Goal: Task Accomplishment & Management: Manage account settings

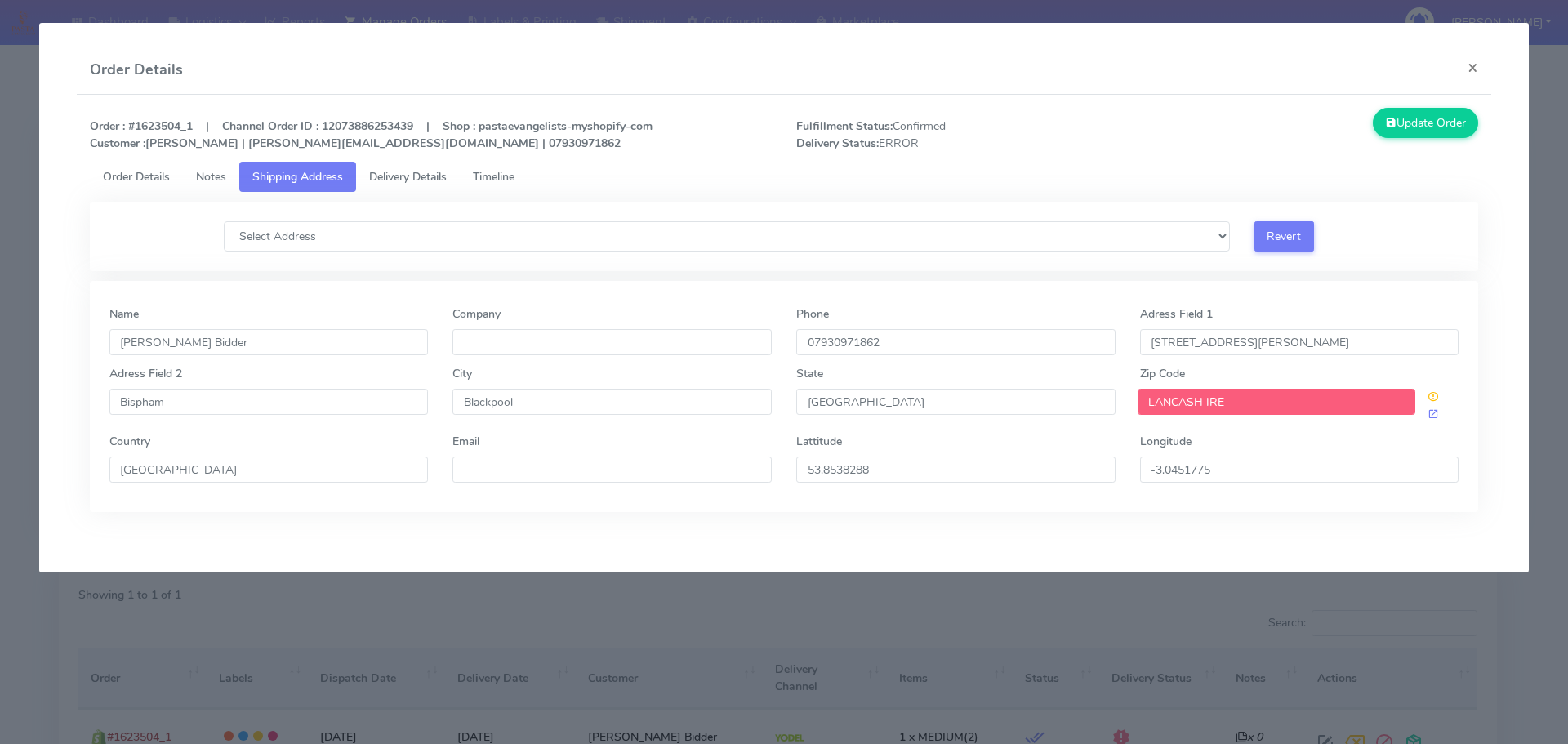
click at [9, 222] on modal-container "Order Details × Order : #1623504_1 | Channel Order ID : 12073886253439 | Shop :…" at bounding box center [784, 372] width 1568 height 744
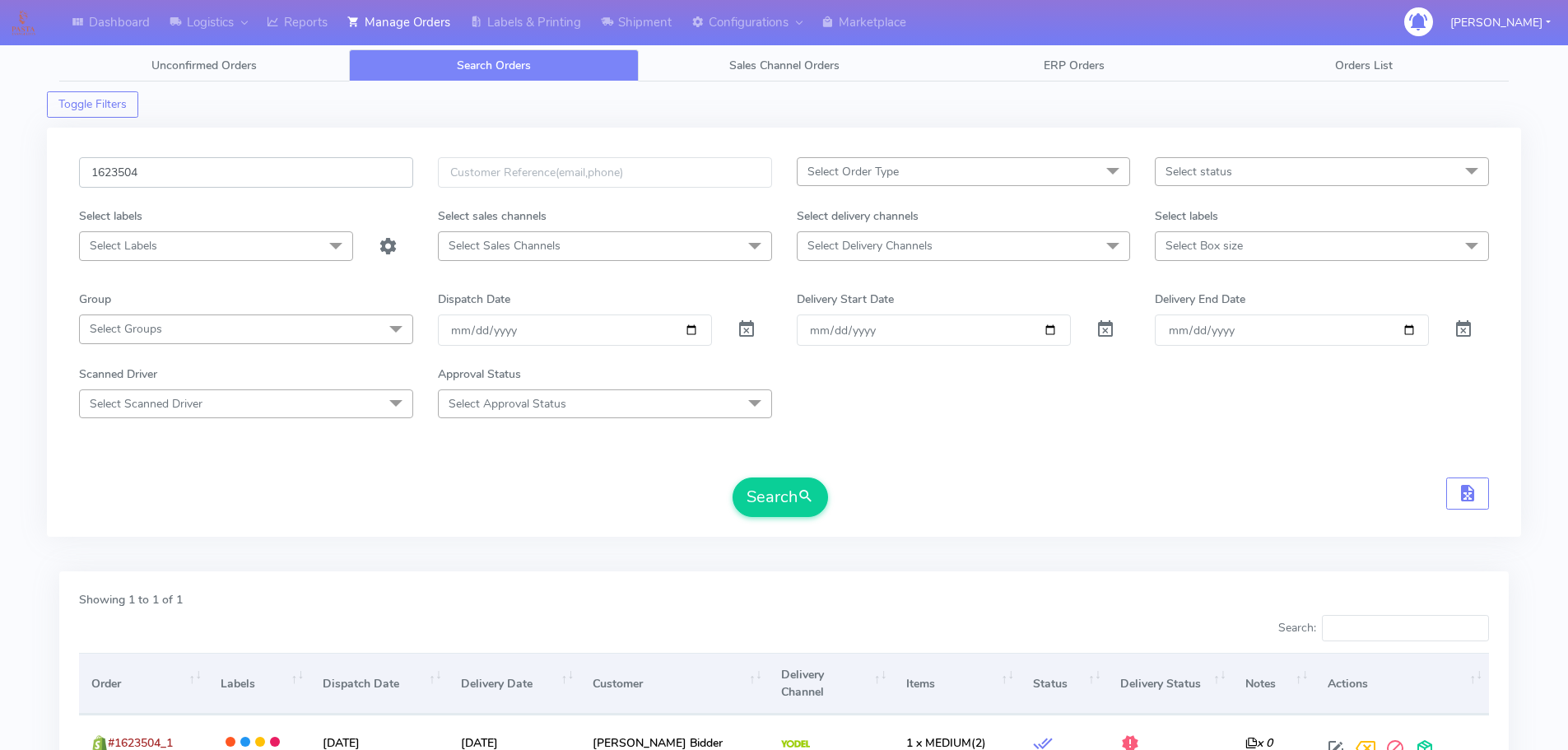
click at [344, 181] on input "1623504" at bounding box center [246, 172] width 335 height 31
paste input "9495"
type input "1629495"
click at [732, 478] on button "Search" at bounding box center [780, 497] width 96 height 39
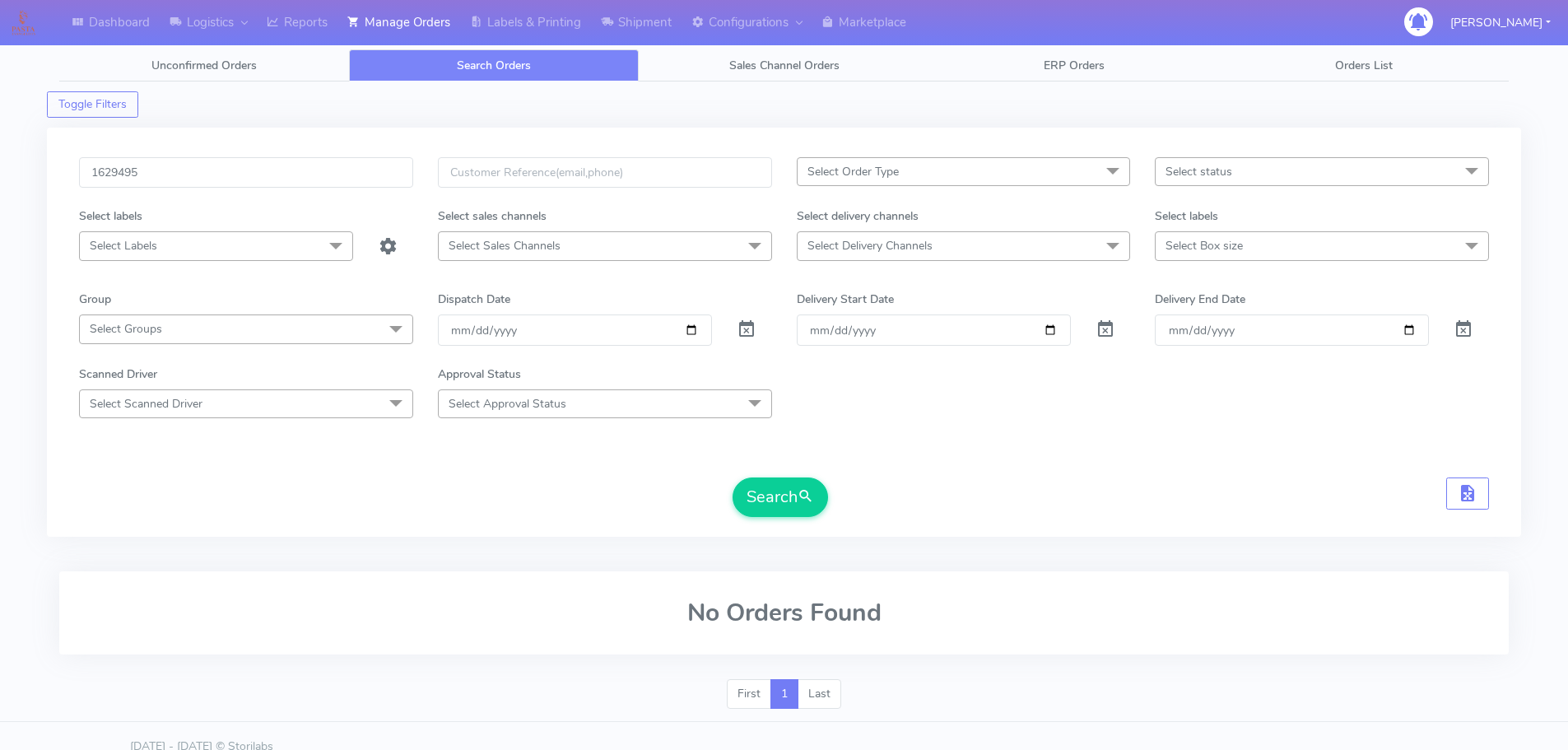
click at [254, 453] on form "1629495 Select Order Type Select All MEALS ATAVI One Off Pasta Club Gift Kit Ev…" at bounding box center [784, 337] width 1410 height 360
click at [783, 496] on button "Search" at bounding box center [780, 497] width 96 height 39
click at [787, 497] on button "Search" at bounding box center [780, 497] width 96 height 39
click at [1183, 436] on form "1629495 Select Order Type Select All MEALS ATAVI One Off Pasta Club Gift Kit Ev…" at bounding box center [784, 337] width 1410 height 360
click at [796, 509] on button "Search" at bounding box center [780, 497] width 96 height 39
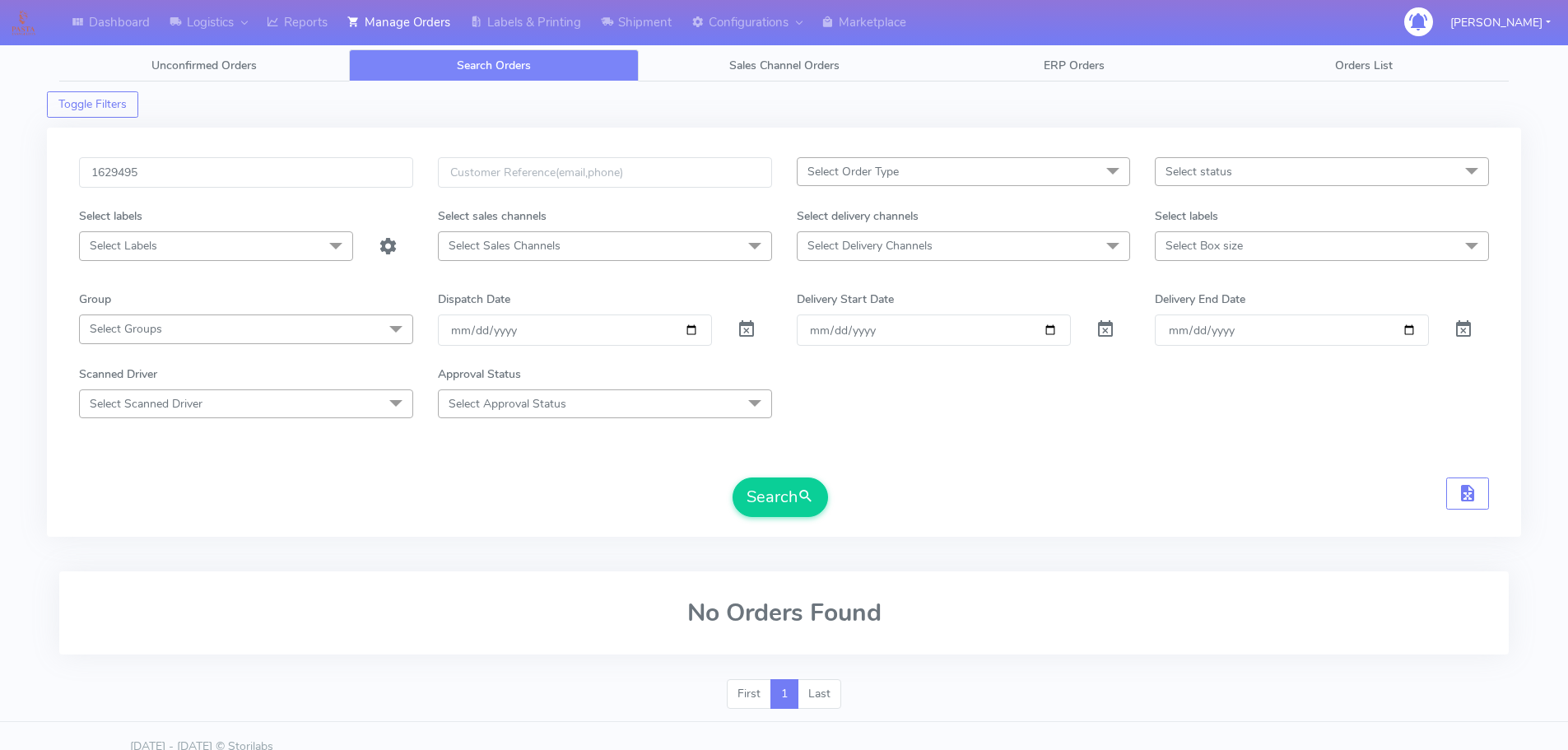
click at [1218, 443] on form "1629495 Select Order Type Select All MEALS ATAVI One Off Pasta Club Gift Kit Ev…" at bounding box center [784, 337] width 1410 height 360
click at [777, 476] on form "1629495 Select Order Type Select All MEALS ATAVI One Off Pasta Club Gift Kit Ev…" at bounding box center [784, 337] width 1410 height 360
click at [781, 484] on button "Search" at bounding box center [780, 497] width 96 height 39
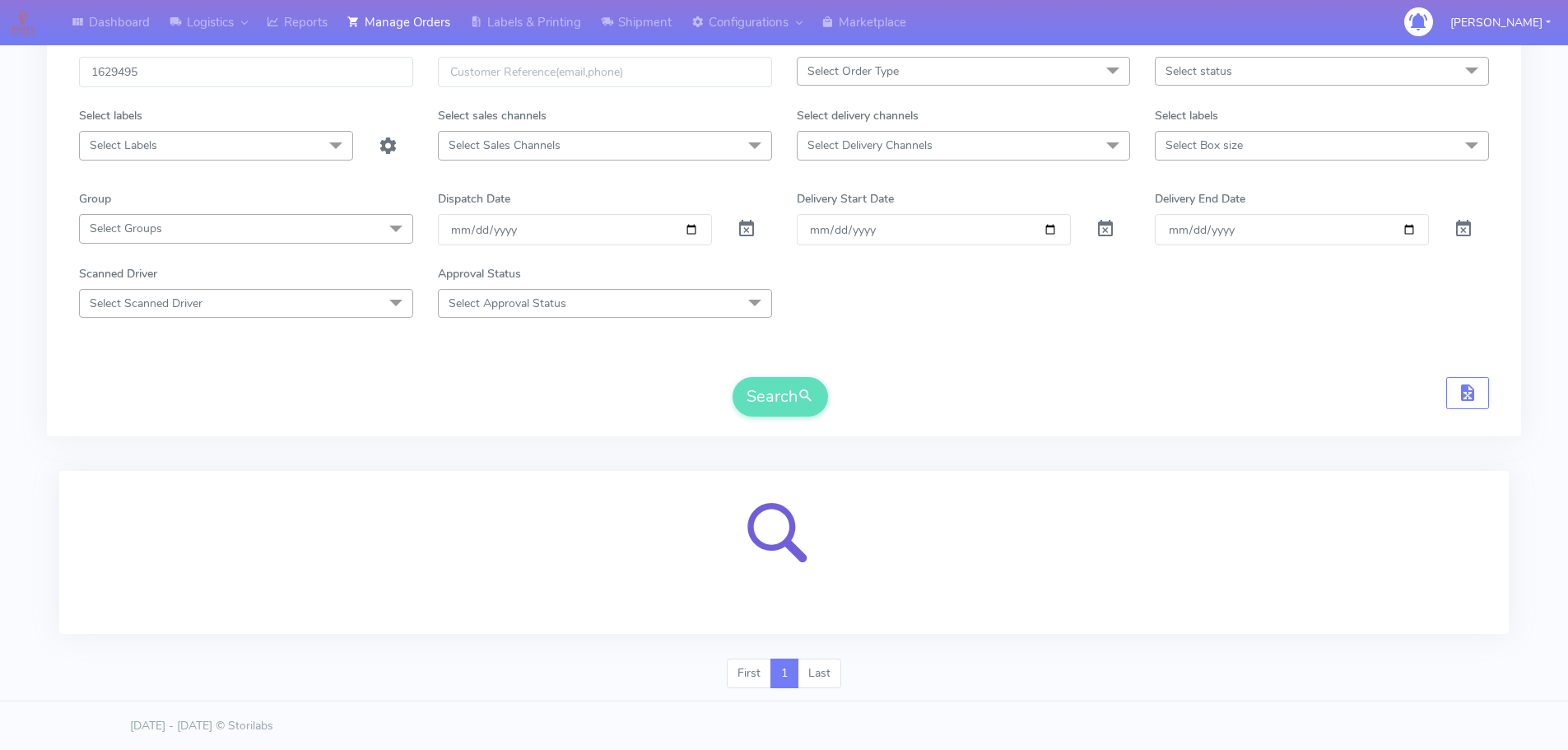
scroll to position [102, 0]
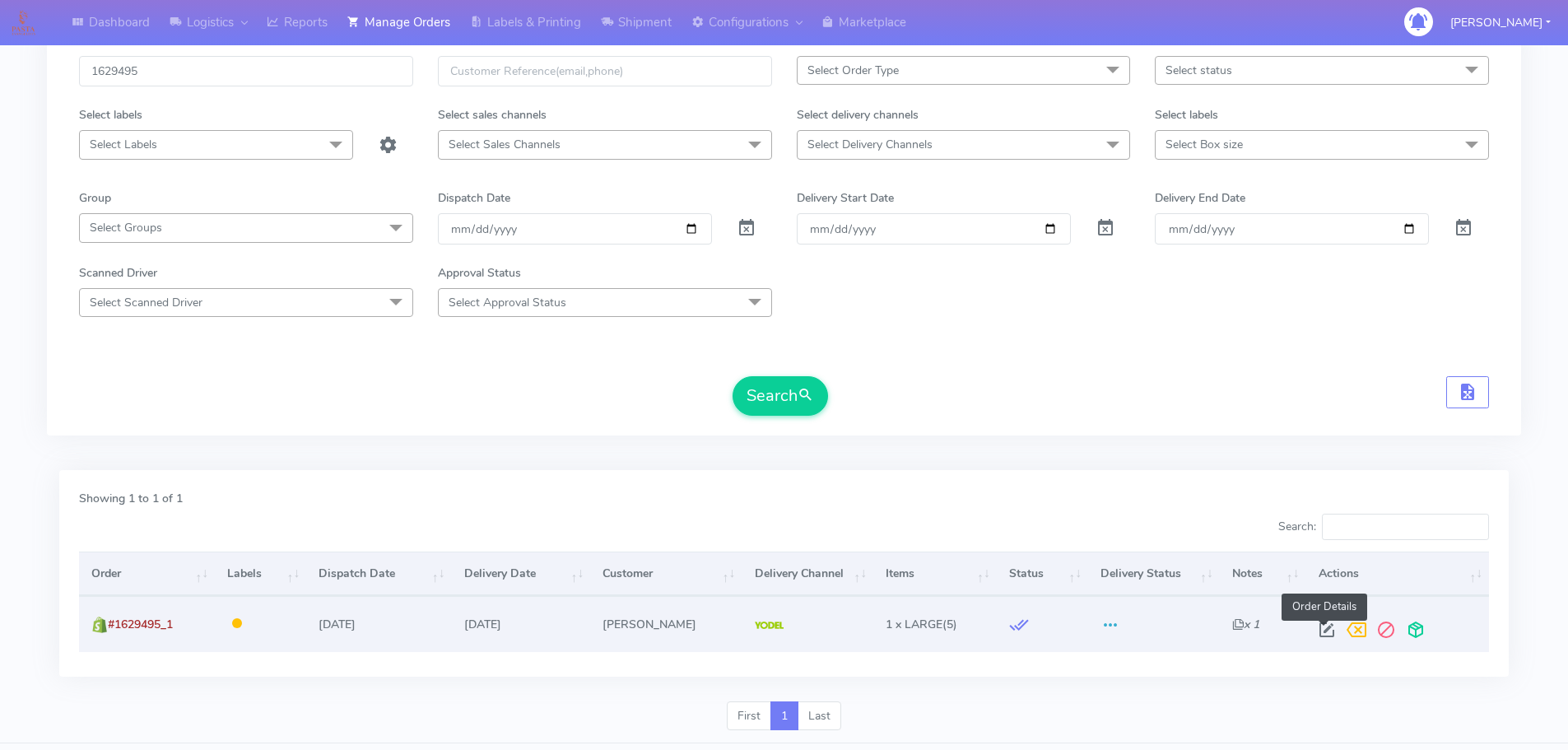
click at [1327, 634] on span at bounding box center [1327, 633] width 30 height 16
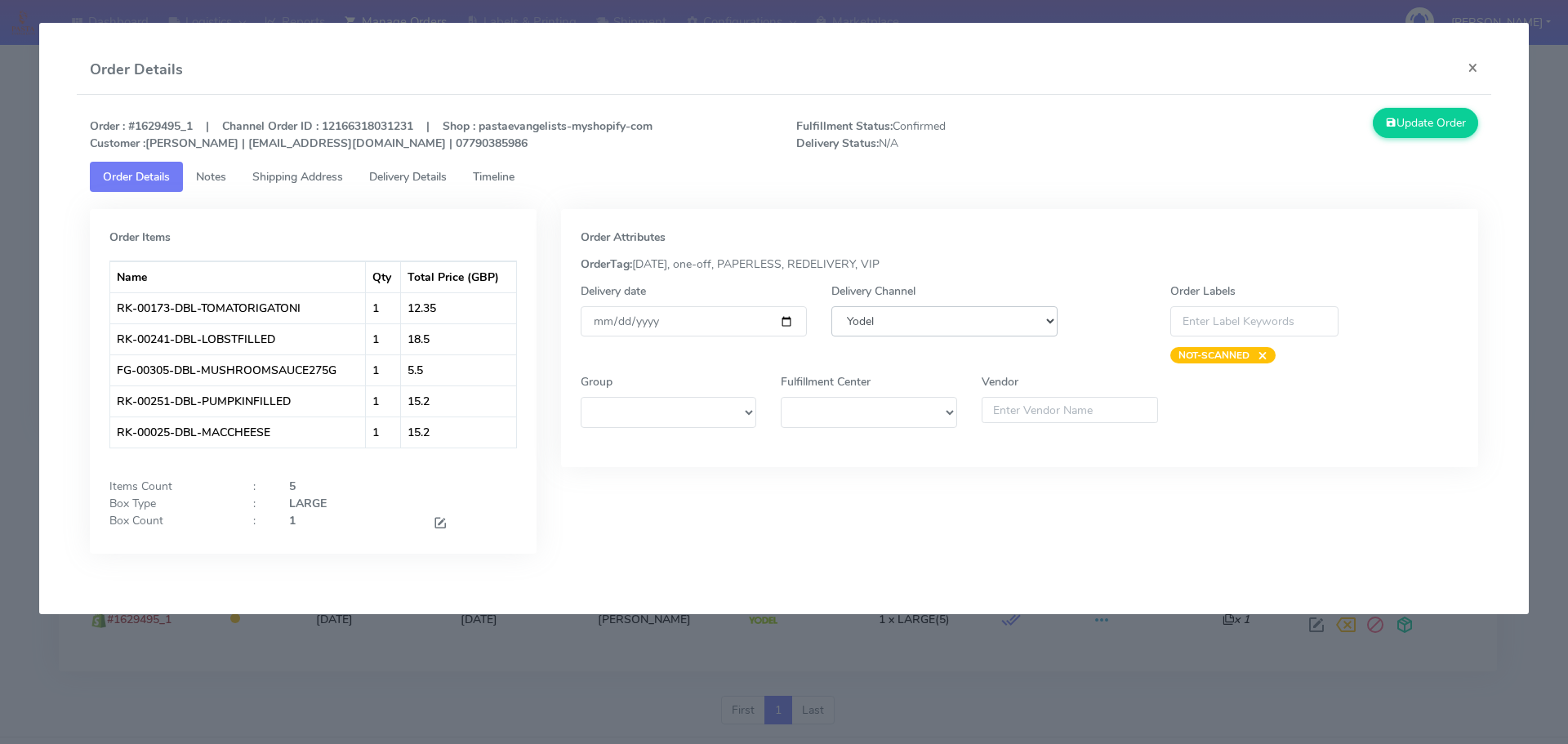
drag, startPoint x: 906, startPoint y: 324, endPoint x: 906, endPoint y: 334, distance: 10.0
click at [906, 324] on select "DHL OnFleet Royal Mail DPD Yodel MaxOptra Amazon Collection" at bounding box center [945, 321] width 226 height 31
select select "3"
click at [831, 306] on select "DHL OnFleet Royal Mail DPD Yodel MaxOptra Amazon Collection" at bounding box center [945, 321] width 226 height 31
click at [494, 186] on link "Timeline" at bounding box center [494, 177] width 68 height 31
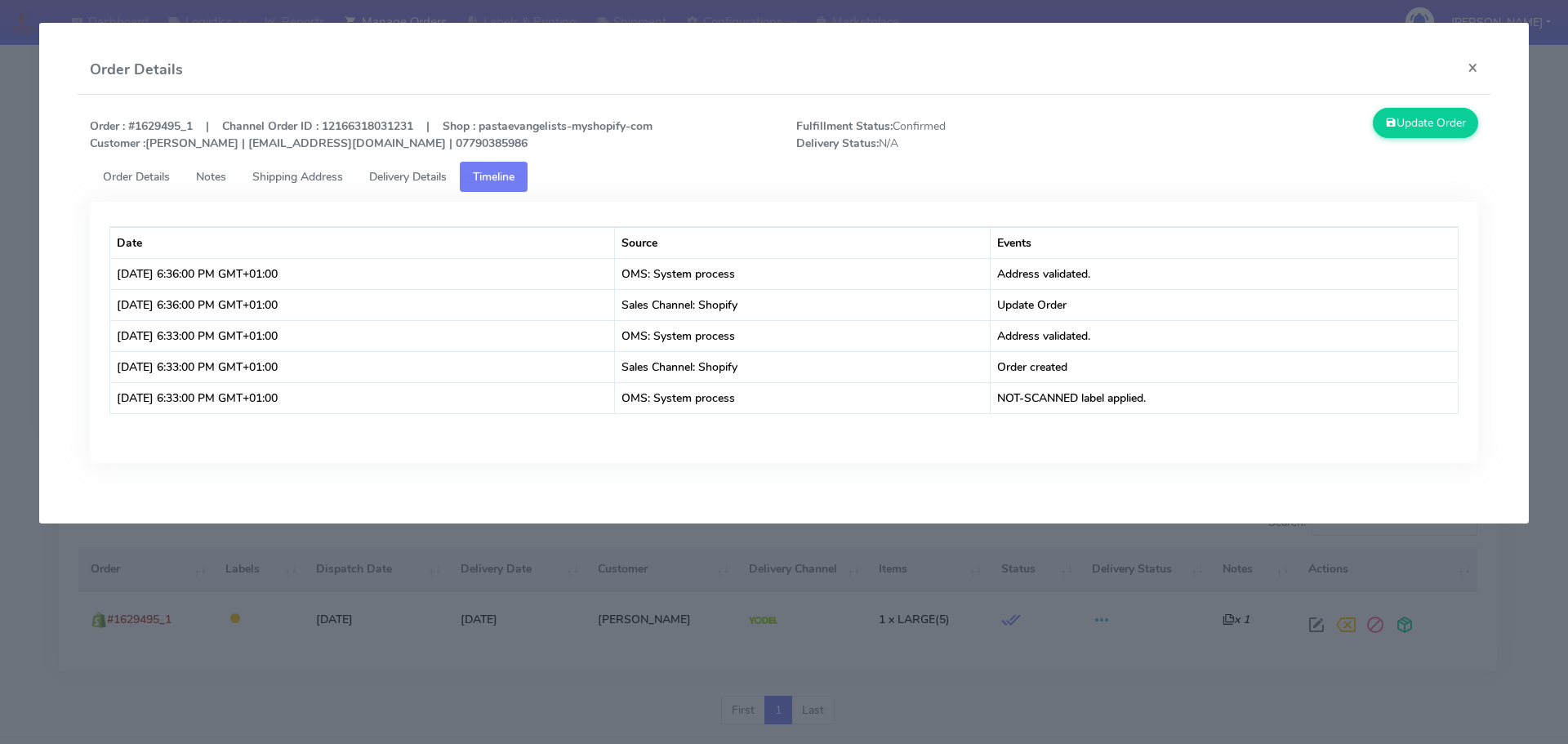
click at [130, 173] on span "Order Details" at bounding box center [136, 177] width 67 height 16
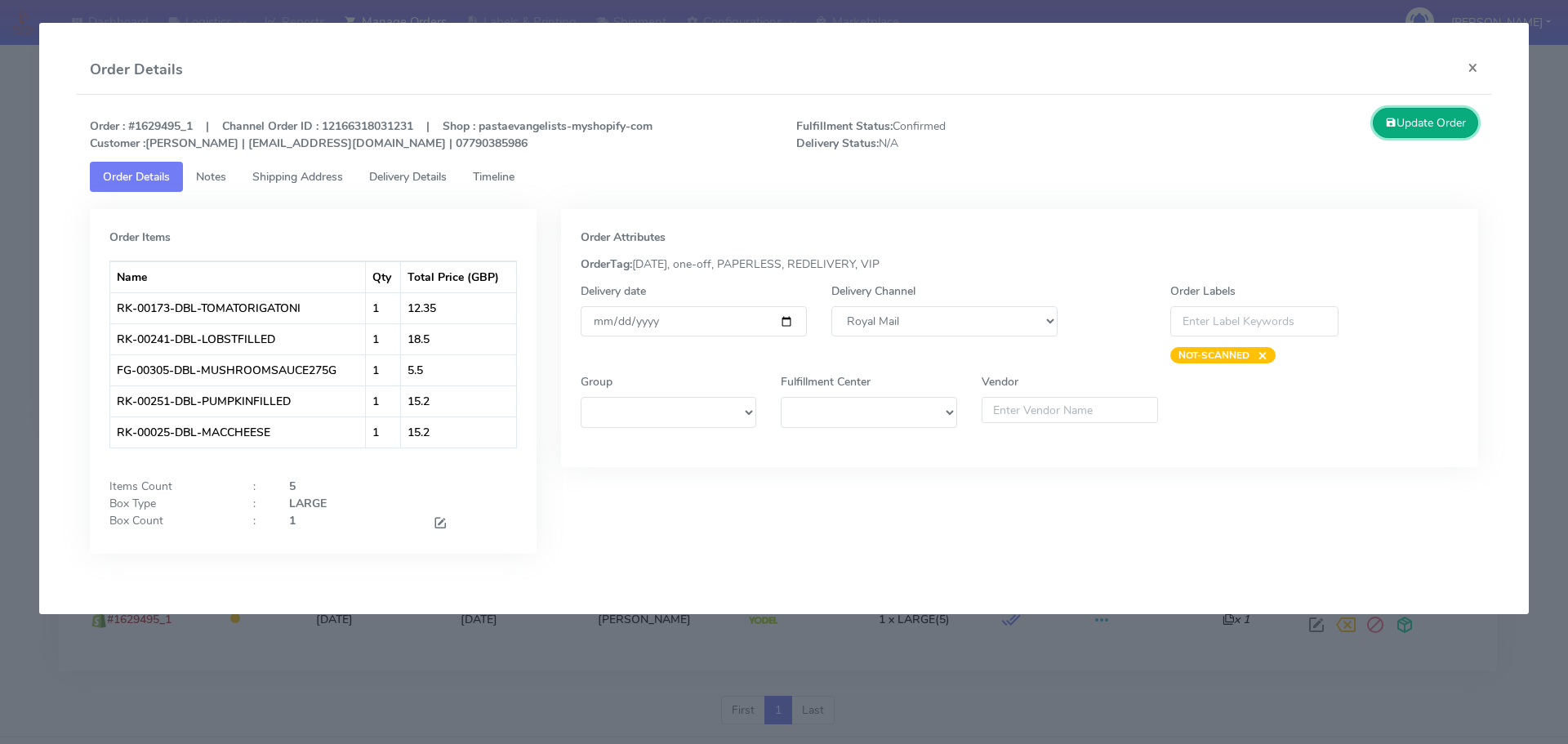
click at [1413, 118] on button "Update Order" at bounding box center [1426, 123] width 107 height 31
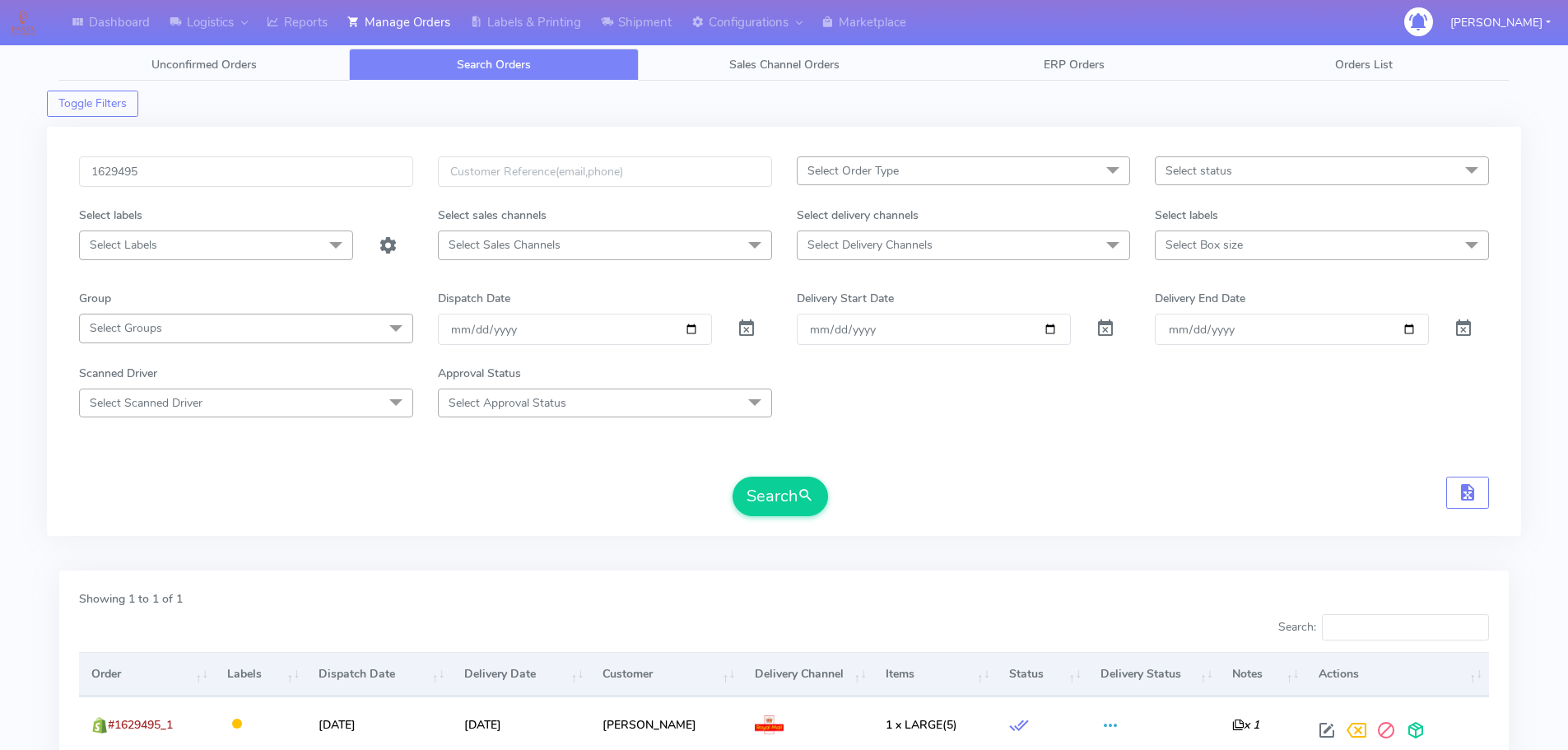
scroll to position [0, 0]
click at [290, 180] on input "1629495" at bounding box center [246, 172] width 335 height 31
click at [268, 166] on input "1629495" at bounding box center [246, 172] width 335 height 31
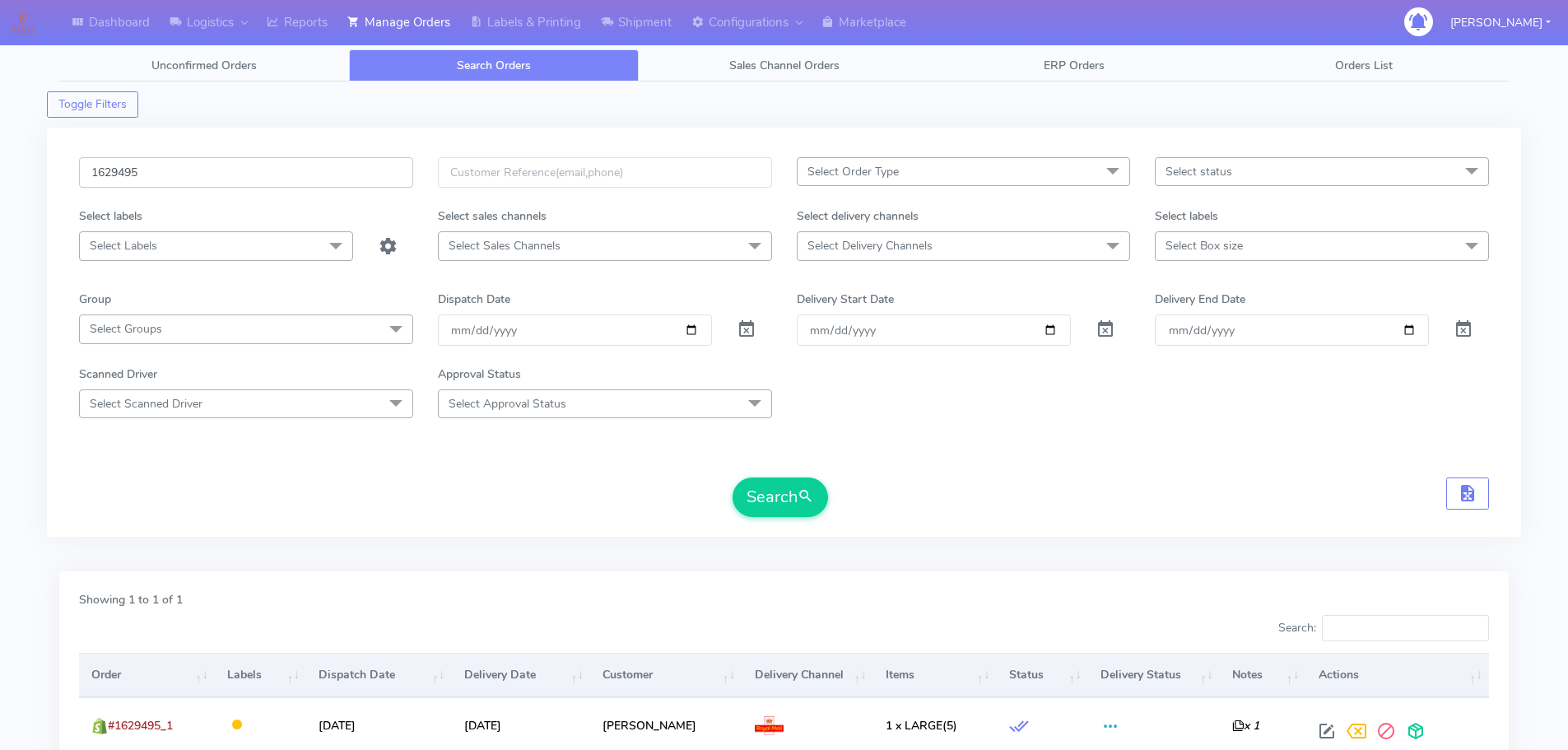
paste input "6"
type input "1629496"
click at [732, 478] on button "Search" at bounding box center [780, 497] width 96 height 39
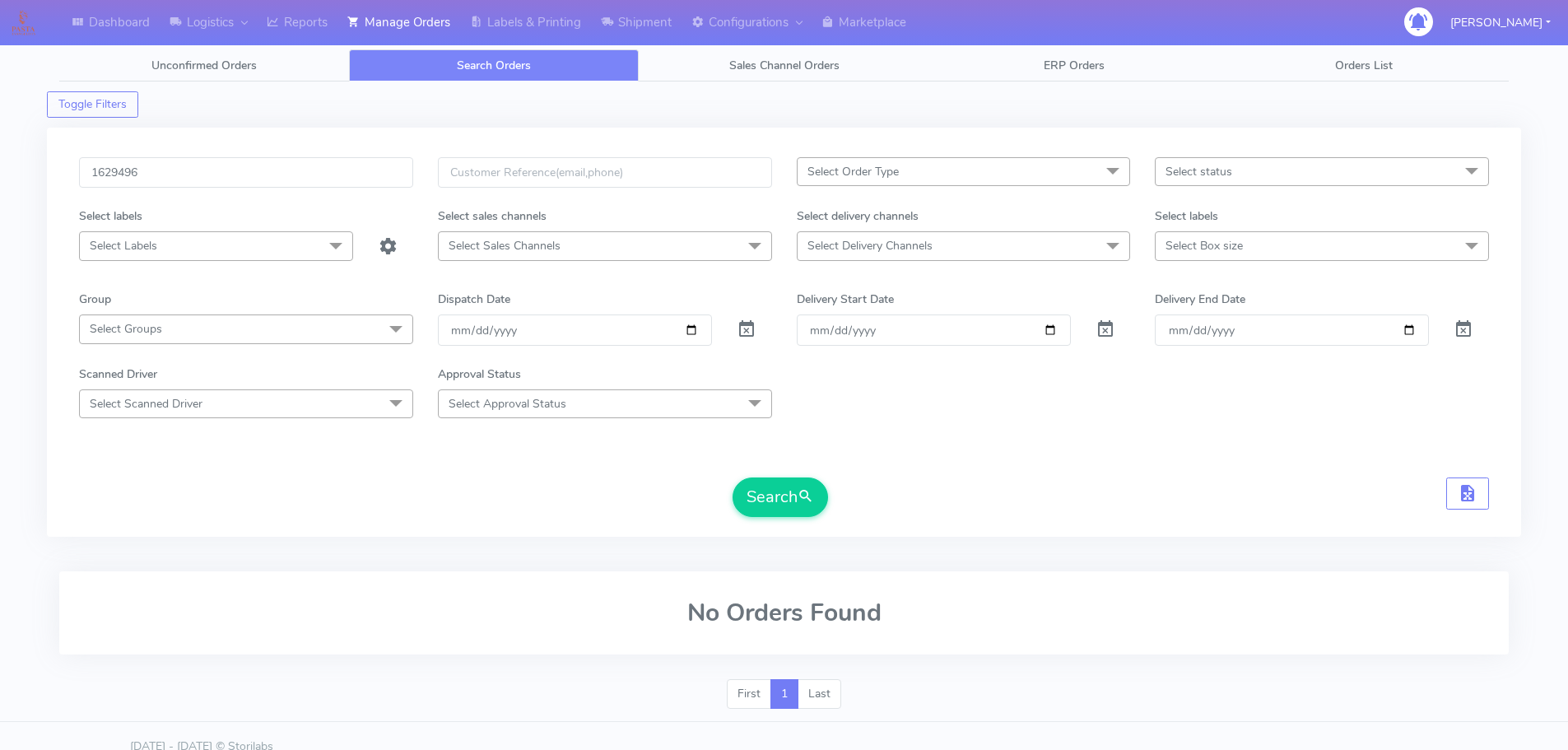
drag, startPoint x: 1339, startPoint y: 465, endPoint x: 1288, endPoint y: 455, distance: 52.0
click at [1339, 465] on form "1629496 Select Order Type Select All MEALS ATAVI One Off Pasta Club Gift Kit Ev…" at bounding box center [784, 337] width 1410 height 360
click at [323, 163] on input "1629496" at bounding box center [246, 172] width 335 height 31
click at [732, 478] on button "Search" at bounding box center [780, 497] width 96 height 39
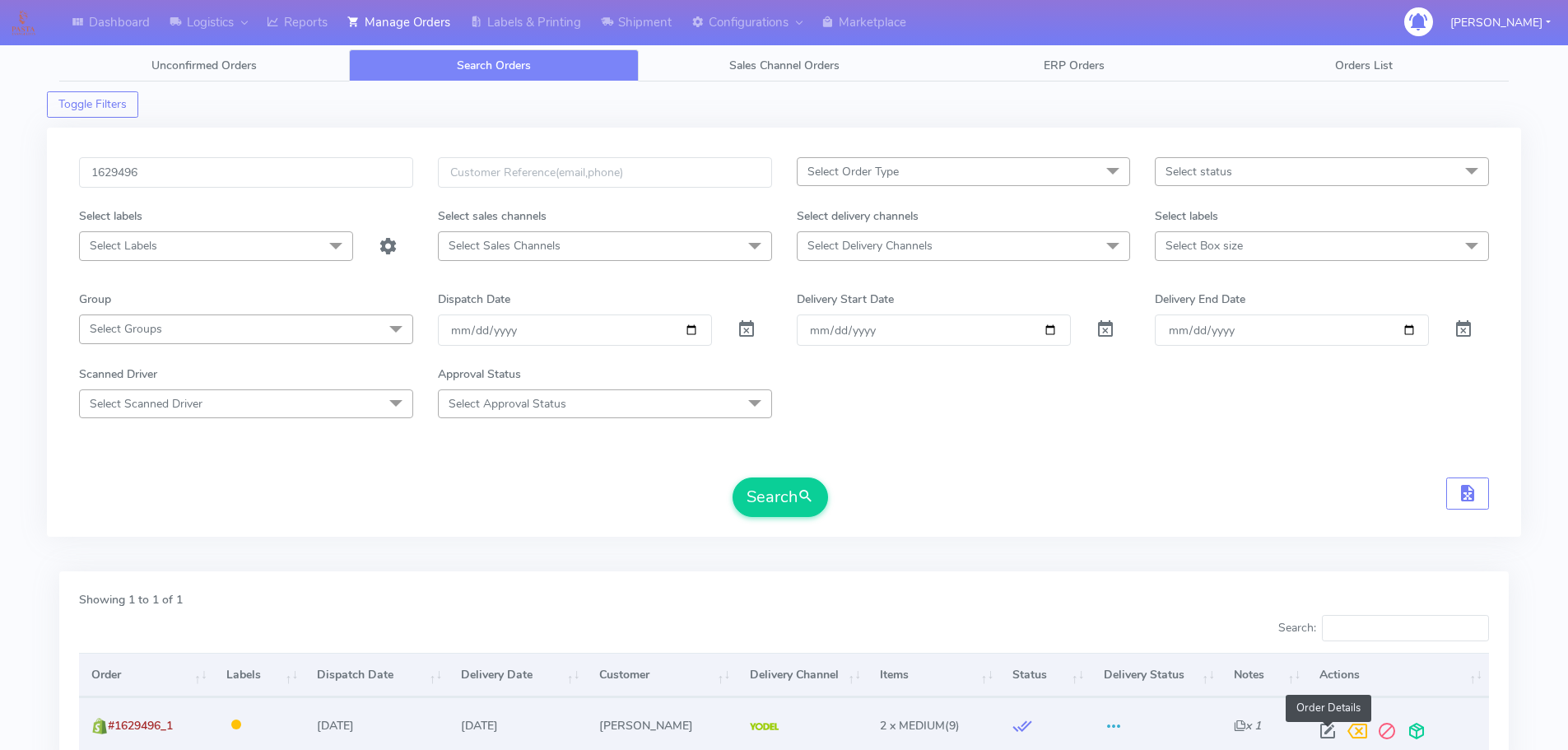
click at [1324, 734] on span at bounding box center [1328, 734] width 30 height 16
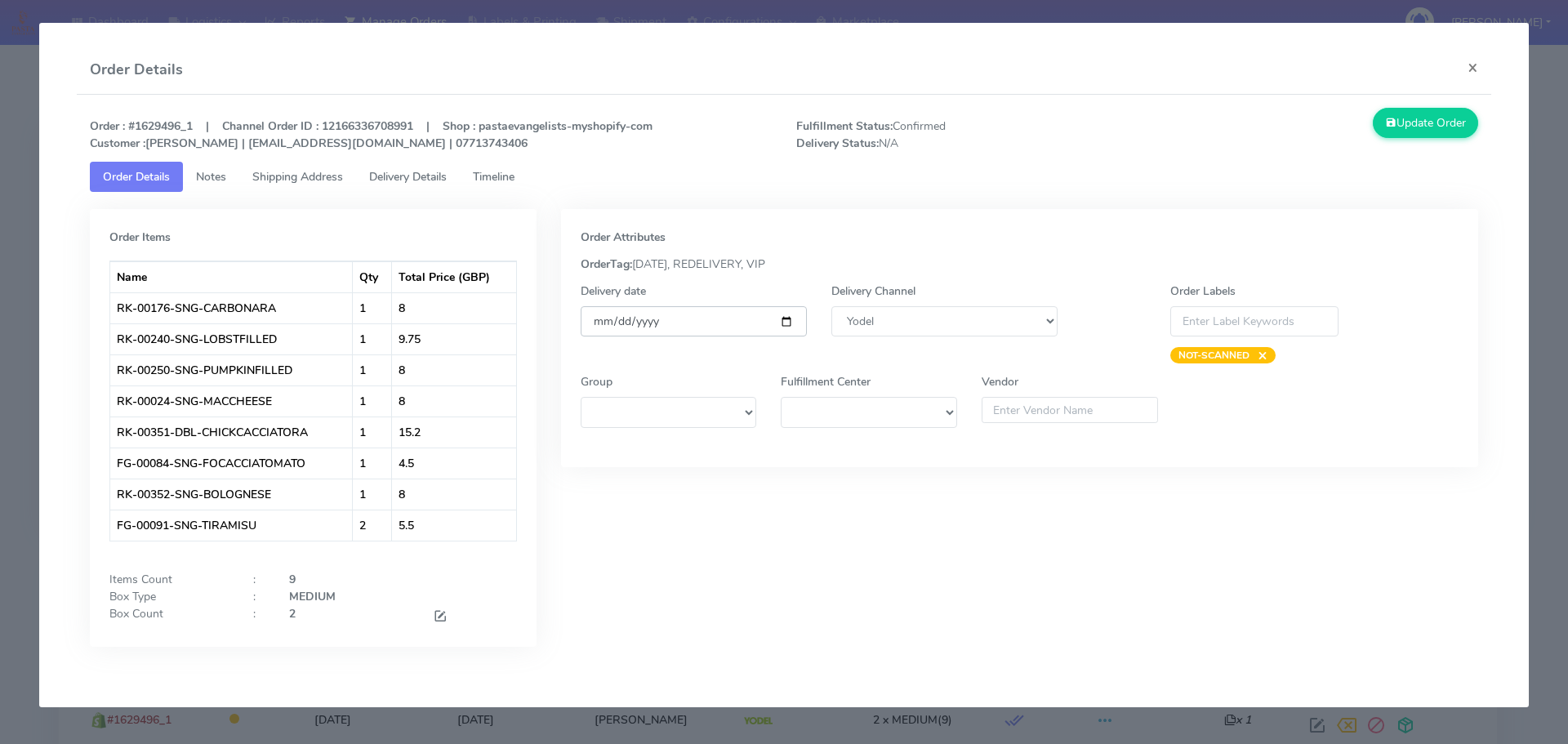
click at [783, 319] on input "[DATE]" at bounding box center [694, 321] width 226 height 31
click at [916, 329] on select "DHL OnFleet Royal Mail DPD Yodel MaxOptra Amazon Collection" at bounding box center [945, 321] width 226 height 31
select select "3"
click at [831, 306] on select "DHL OnFleet Royal Mail DPD Yodel MaxOptra Amazon Collection" at bounding box center [945, 321] width 226 height 31
click at [790, 323] on input "[DATE]" at bounding box center [694, 321] width 226 height 31
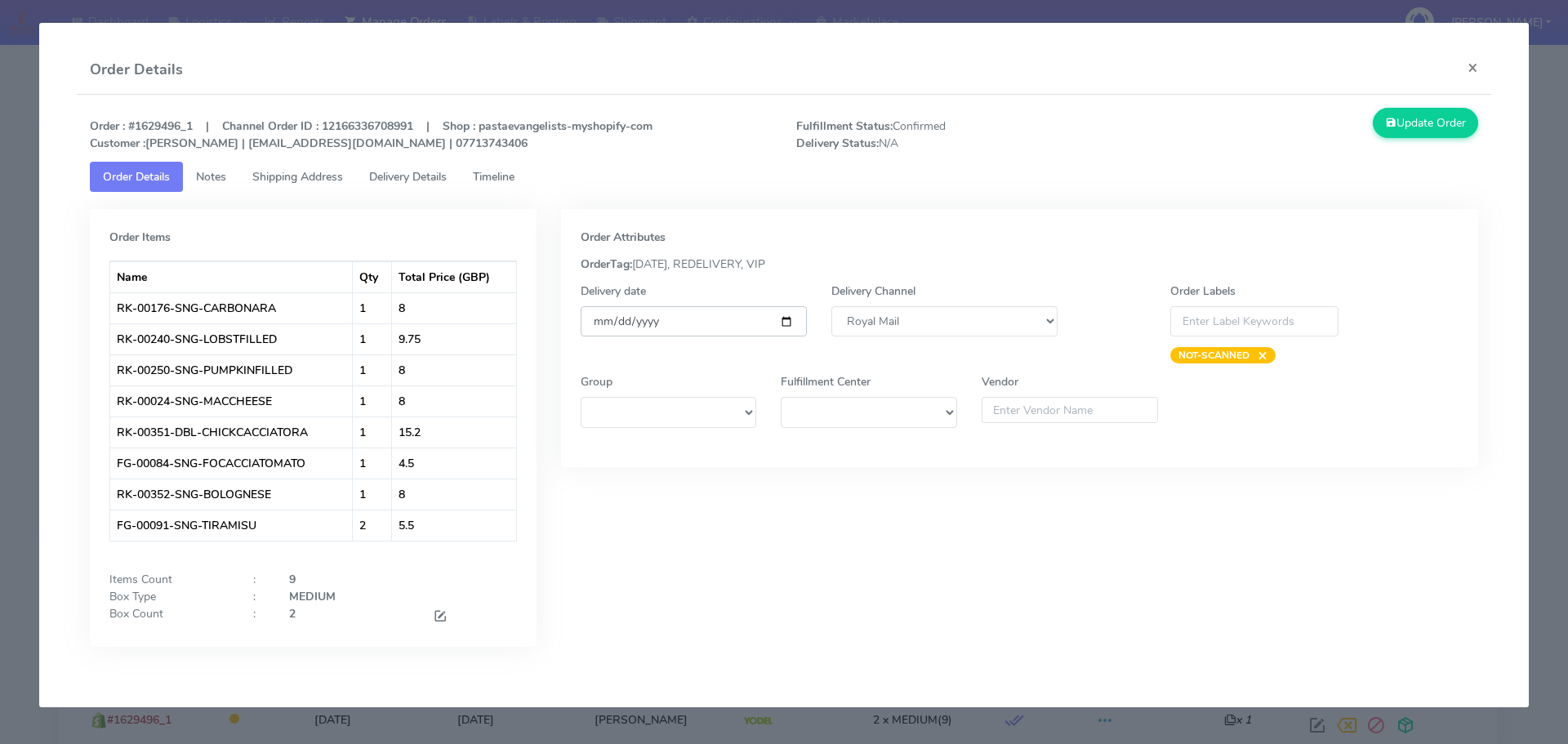
click at [790, 323] on input "[DATE]" at bounding box center [694, 321] width 226 height 31
click at [519, 187] on link "Timeline" at bounding box center [494, 177] width 68 height 31
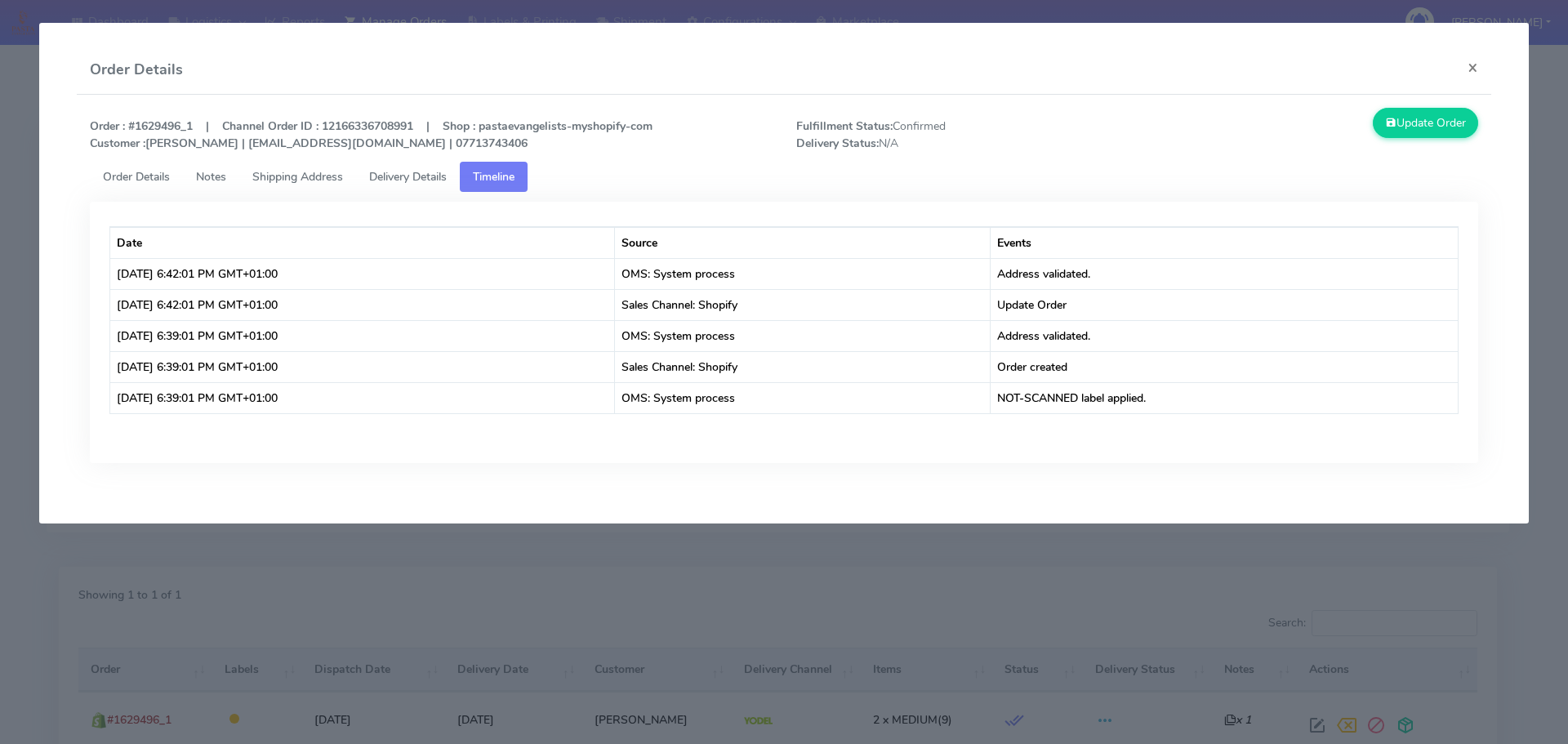
click at [148, 170] on span "Order Details" at bounding box center [136, 177] width 67 height 16
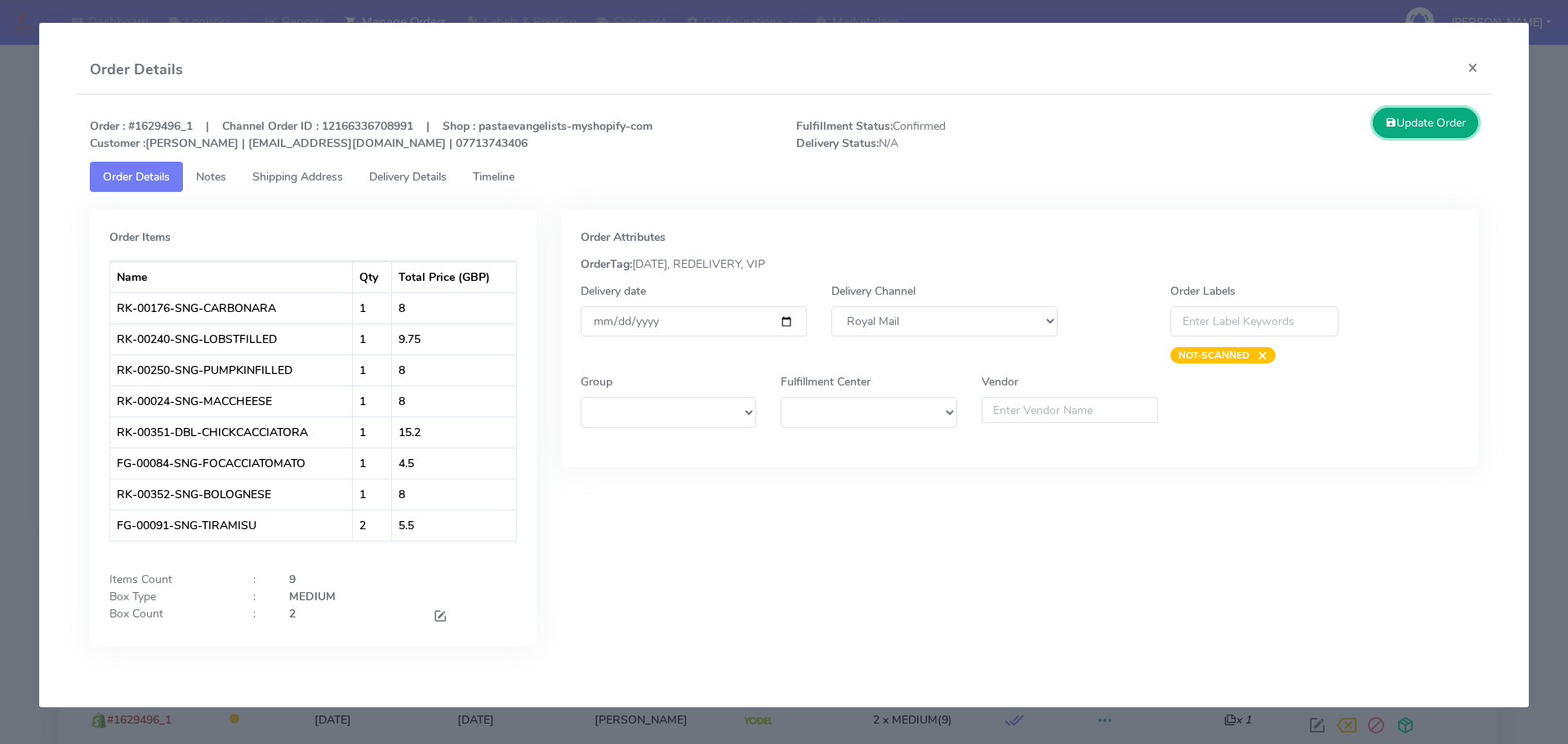
click at [1404, 130] on button "Update Order" at bounding box center [1426, 123] width 107 height 31
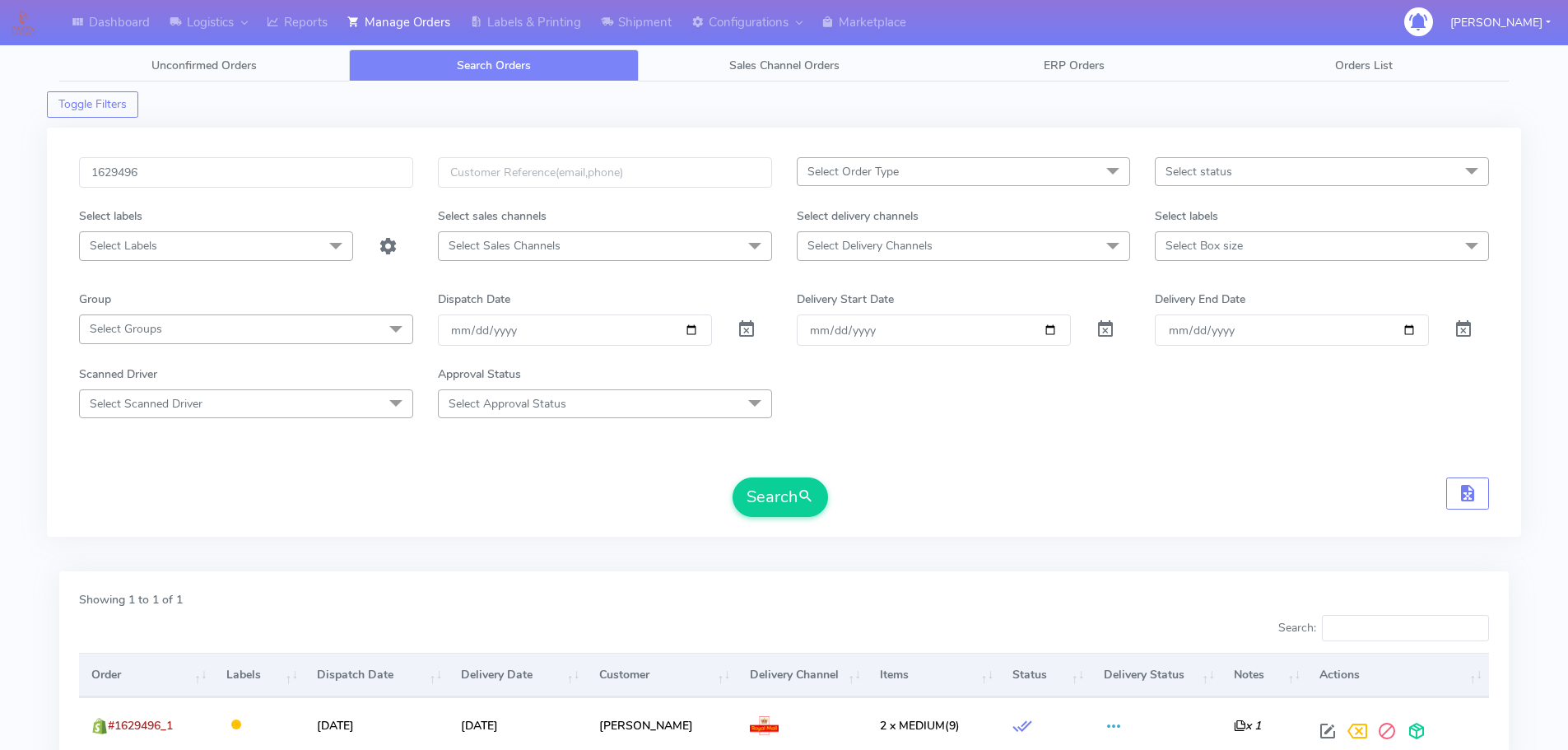
click at [902, 495] on div "Search" at bounding box center [784, 497] width 1410 height 39
